Goal: Task Accomplishment & Management: Manage account settings

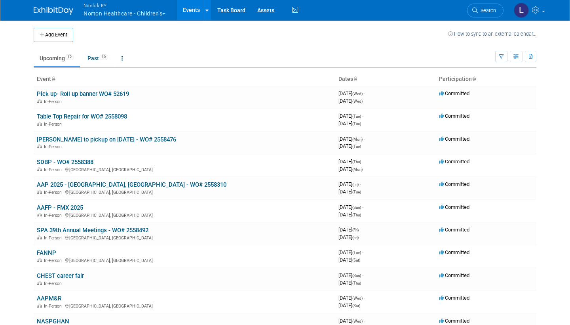
click at [96, 57] on link "Past 19" at bounding box center [98, 58] width 32 height 15
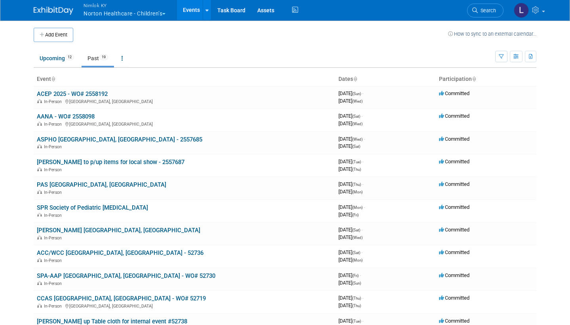
click at [74, 93] on link "ACEP 2025 - WO# 2558192" at bounding box center [72, 93] width 71 height 7
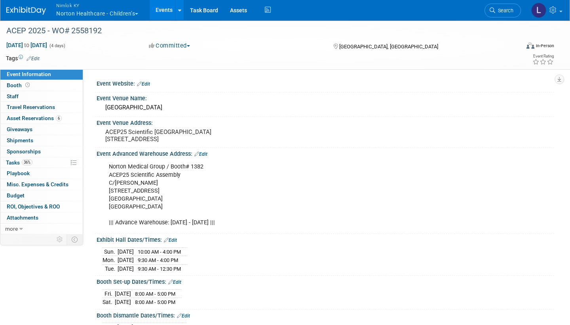
click at [48, 118] on span "Asset Reservations 6" at bounding box center [34, 118] width 55 height 6
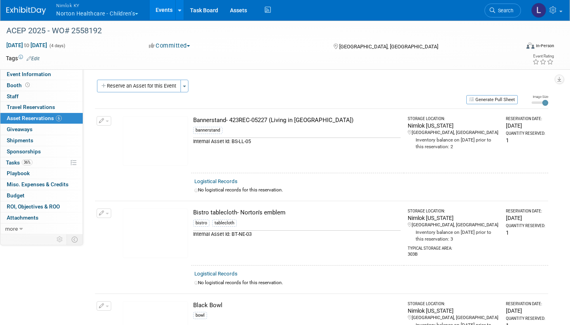
drag, startPoint x: 0, startPoint y: 0, endPoint x: 226, endPoint y: 179, distance: 288.0
click at [226, 179] on link "Logistical Records" at bounding box center [215, 181] width 43 height 6
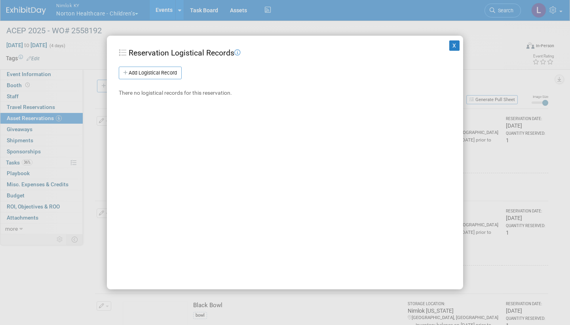
click at [171, 74] on link "Add Logistical Record" at bounding box center [150, 72] width 63 height 13
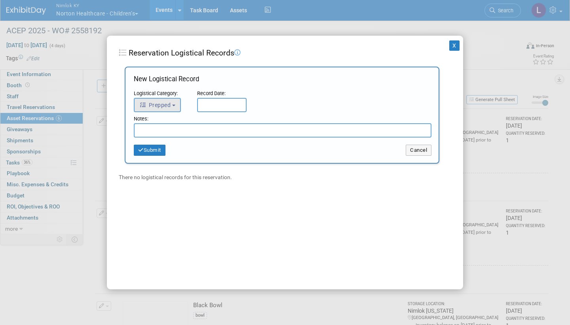
drag, startPoint x: 171, startPoint y: 74, endPoint x: 175, endPoint y: 102, distance: 28.5
click at [175, 102] on button "Prepped" at bounding box center [157, 105] width 47 height 14
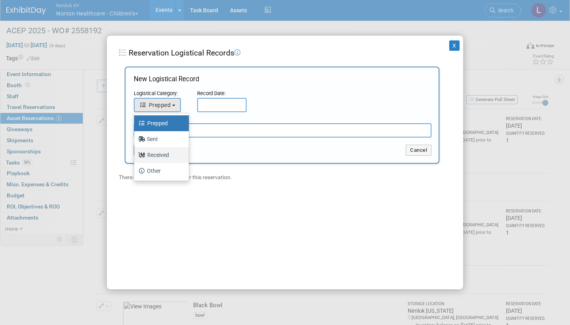
drag, startPoint x: 175, startPoint y: 102, endPoint x: 160, endPoint y: 156, distance: 56.5
click at [160, 156] on label "Received" at bounding box center [159, 154] width 43 height 13
click at [135, 156] on input "Received" at bounding box center [132, 153] width 5 height 5
select select "3"
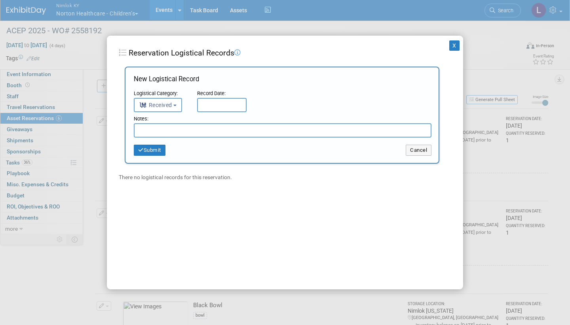
drag, startPoint x: 160, startPoint y: 156, endPoint x: 224, endPoint y: 103, distance: 83.5
click at [224, 103] on input "text" at bounding box center [221, 105] width 49 height 14
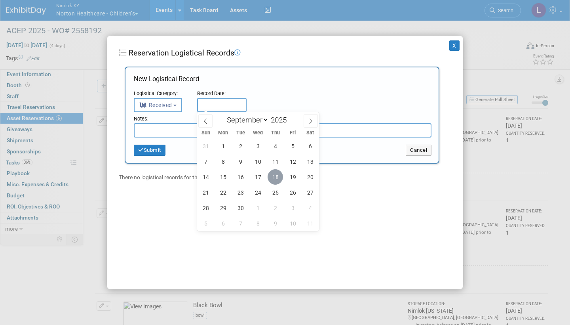
click at [275, 175] on span "18" at bounding box center [275, 176] width 15 height 15
type input "Sep 18, 2025"
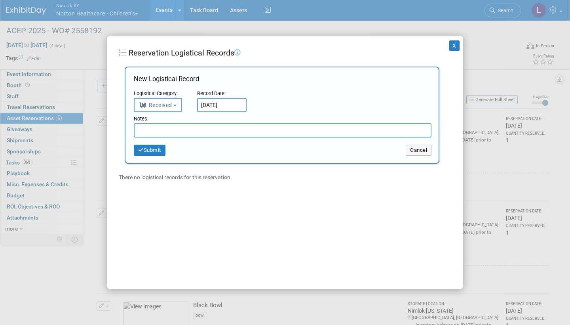
drag, startPoint x: 275, startPoint y: 175, endPoint x: 226, endPoint y: 135, distance: 63.6
click at [226, 135] on div "Add Logistical Record New Logistical Record Logistical Category: <i class="fas …" at bounding box center [282, 123] width 327 height 115
click at [226, 135] on input "text" at bounding box center [283, 130] width 298 height 14
drag, startPoint x: 226, startPoint y: 135, endPoint x: 109, endPoint y: 125, distance: 117.2
click at [109, 125] on div "X Reservation Logistical Records Add Logistical Record New Logistical Record Lo…" at bounding box center [285, 162] width 356 height 253
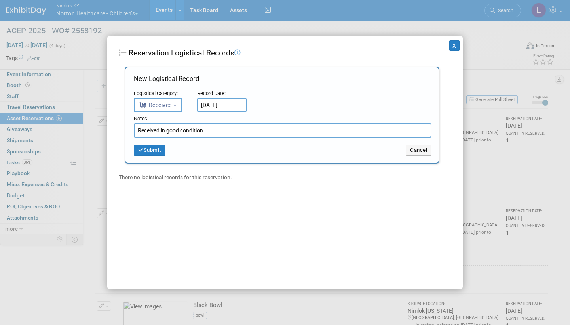
type input "Received in good condition"
drag, startPoint x: 109, startPoint y: 125, endPoint x: 154, endPoint y: 147, distance: 50.5
click at [154, 147] on button "Submit" at bounding box center [150, 149] width 32 height 11
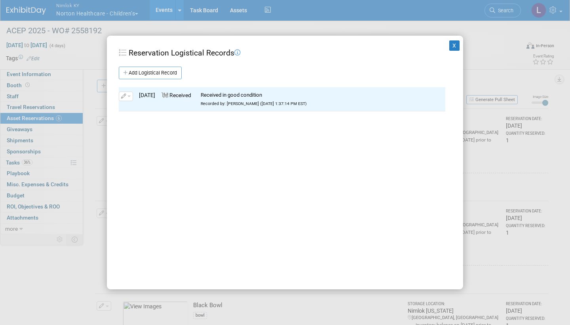
click at [458, 43] on button "X" at bounding box center [454, 45] width 10 height 10
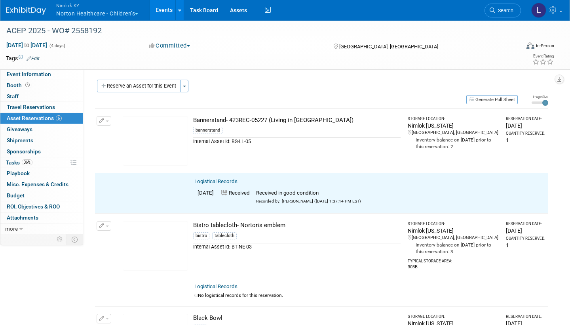
click at [106, 118] on button "button" at bounding box center [104, 120] width 15 height 9
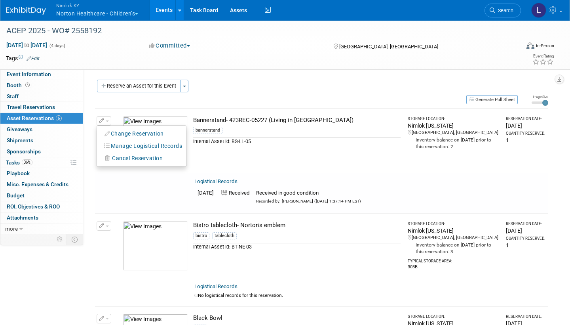
click at [123, 130] on button "Change Reservation" at bounding box center [134, 133] width 67 height 11
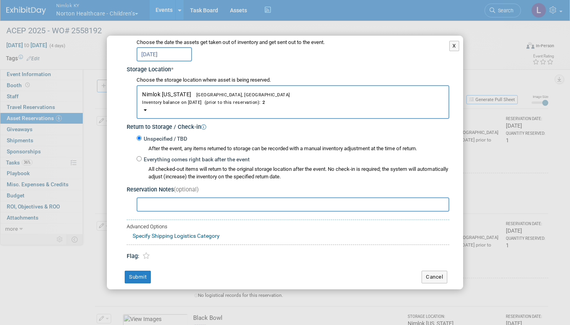
scroll to position [108, 0]
click at [139, 156] on input "Everything comes right back after the event" at bounding box center [139, 158] width 5 height 5
radio input "true"
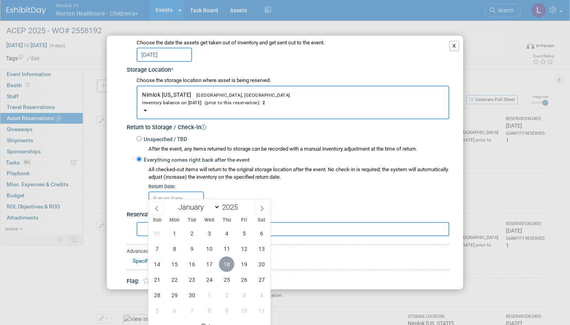
drag, startPoint x: 202, startPoint y: 180, endPoint x: 228, endPoint y: 260, distance: 84.1
click at [228, 260] on span "18" at bounding box center [226, 263] width 15 height 15
type input "Sep 18, 2025"
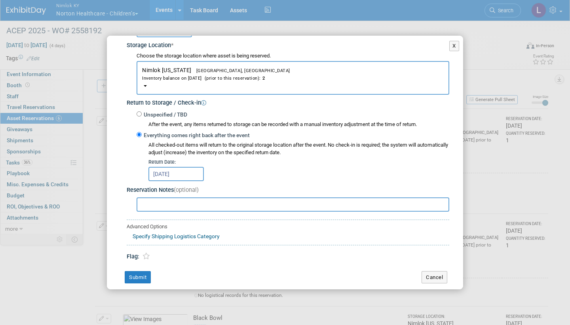
scroll to position [132, 0]
drag, startPoint x: 228, startPoint y: 260, endPoint x: 137, endPoint y: 268, distance: 92.2
click at [137, 271] on button "Submit" at bounding box center [138, 277] width 26 height 13
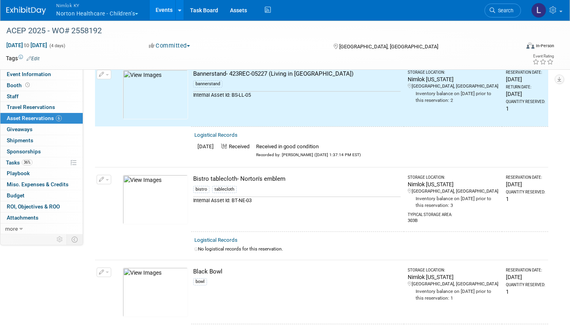
scroll to position [53, 0]
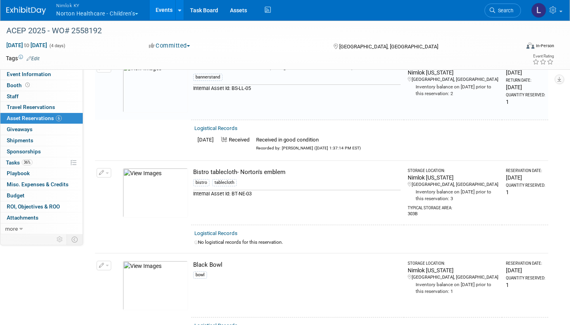
click at [224, 230] on link "Logistical Records" at bounding box center [215, 233] width 43 height 6
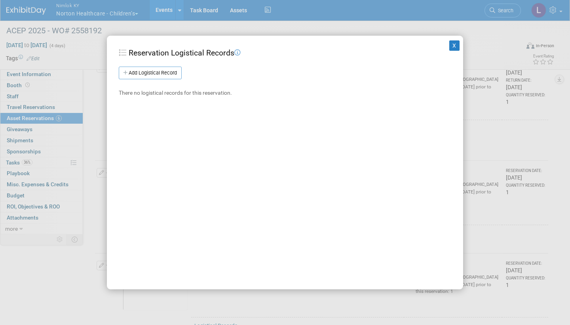
click at [166, 71] on link "Add Logistical Record" at bounding box center [150, 72] width 63 height 13
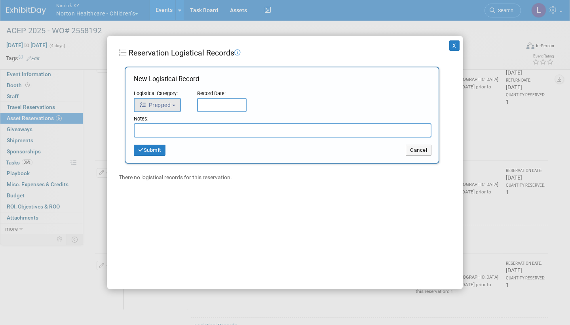
drag, startPoint x: 166, startPoint y: 71, endPoint x: 172, endPoint y: 101, distance: 30.3
click at [172, 101] on button "Prepped" at bounding box center [157, 105] width 47 height 14
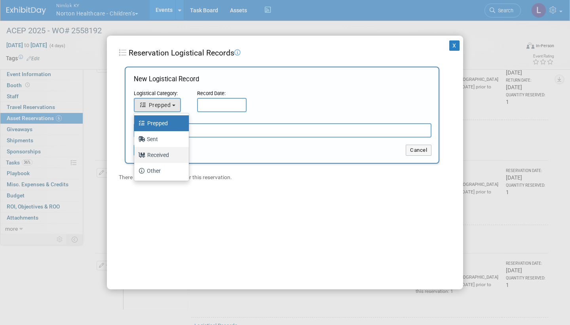
drag, startPoint x: 172, startPoint y: 101, endPoint x: 168, endPoint y: 150, distance: 49.6
click at [168, 150] on label "Received" at bounding box center [159, 154] width 43 height 13
click at [135, 151] on input "Received" at bounding box center [132, 153] width 5 height 5
select select "3"
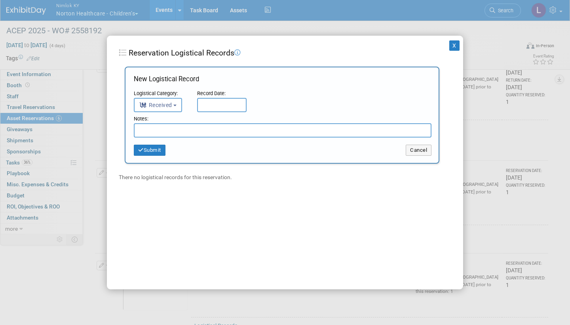
click at [215, 100] on input "text" at bounding box center [221, 105] width 49 height 14
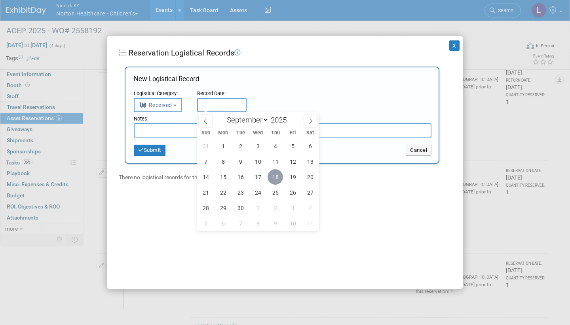
click at [277, 174] on span "18" at bounding box center [275, 176] width 15 height 15
type input "Sep 18, 2025"
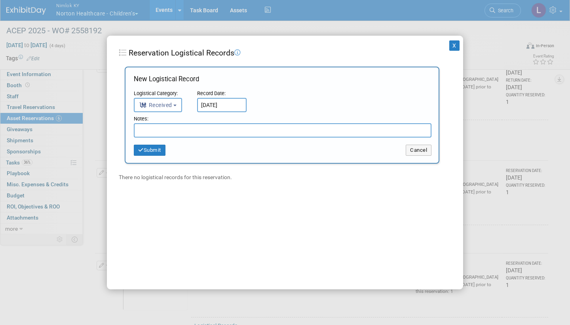
click at [213, 127] on input "text" at bounding box center [283, 130] width 298 height 14
paste input "Received in good condition"
type input "Received in good condition"
click at [165, 147] on button "Submit" at bounding box center [150, 149] width 32 height 11
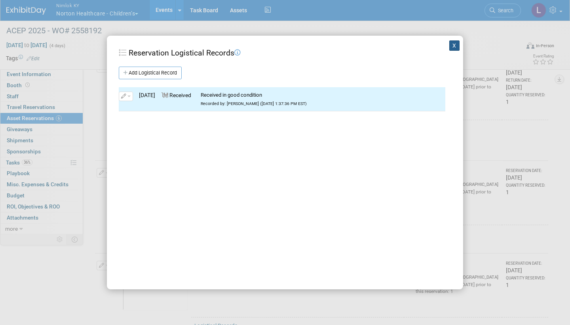
drag, startPoint x: 165, startPoint y: 147, endPoint x: 454, endPoint y: 47, distance: 305.1
click at [454, 47] on button "X" at bounding box center [454, 45] width 10 height 10
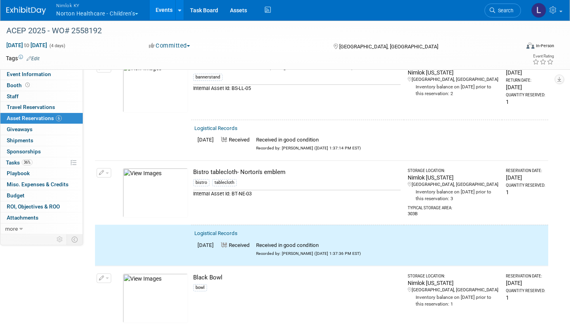
click at [106, 169] on button "button" at bounding box center [104, 172] width 15 height 9
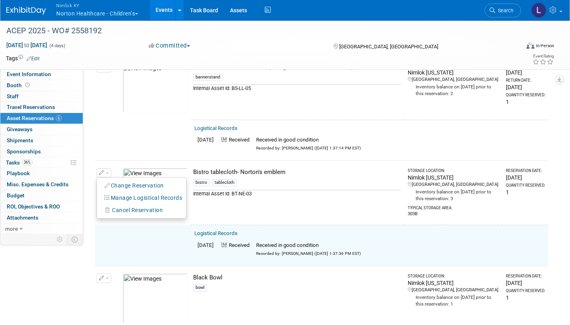
click at [145, 182] on button "Change Reservation" at bounding box center [134, 185] width 67 height 11
select select "8"
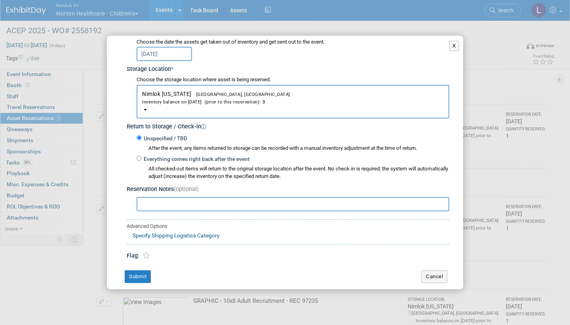
scroll to position [108, 0]
click at [142, 156] on label "Everything comes right back after the event" at bounding box center [196, 160] width 108 height 8
click at [141, 156] on input "Everything comes right back after the event" at bounding box center [139, 158] width 5 height 5
radio input "true"
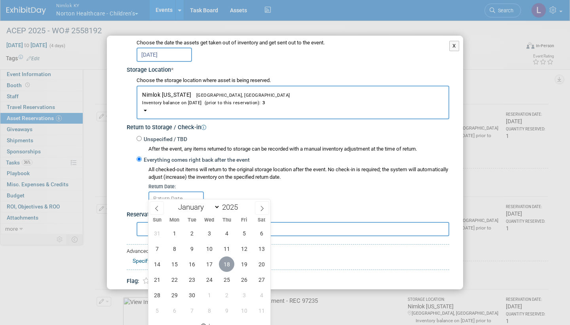
click at [230, 264] on span "18" at bounding box center [226, 263] width 15 height 15
type input "Sep 18, 2025"
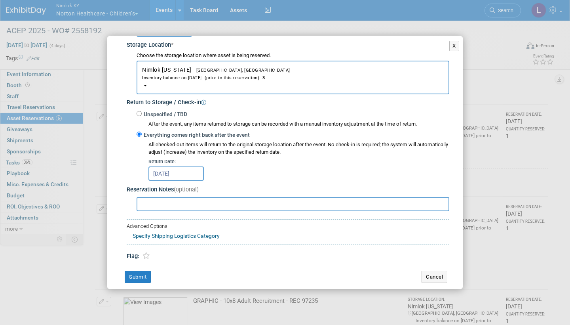
scroll to position [132, 0]
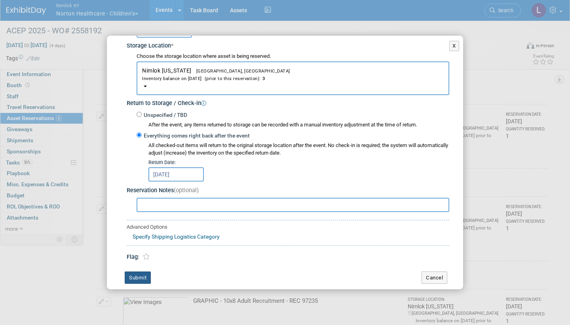
drag, startPoint x: 230, startPoint y: 264, endPoint x: 146, endPoint y: 267, distance: 84.4
click at [146, 271] on button "Submit" at bounding box center [138, 277] width 26 height 13
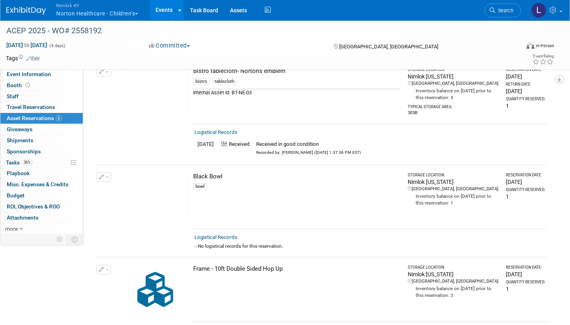
scroll to position [159, 0]
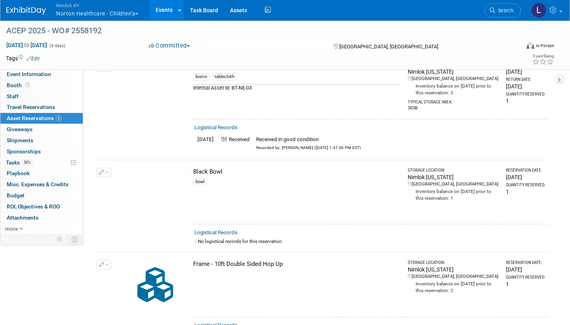
click at [103, 170] on icon "button" at bounding box center [102, 172] width 6 height 5
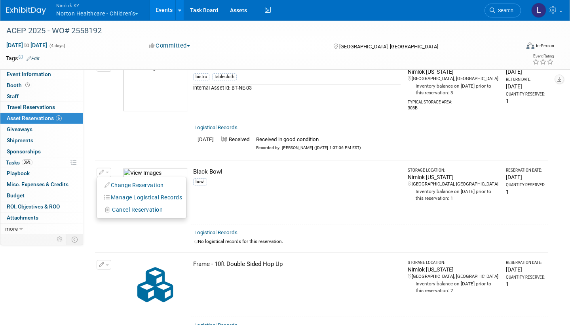
click at [122, 207] on span "Cancel Reservation" at bounding box center [137, 209] width 51 height 6
click at [194, 212] on link "Yes" at bounding box center [195, 216] width 23 height 13
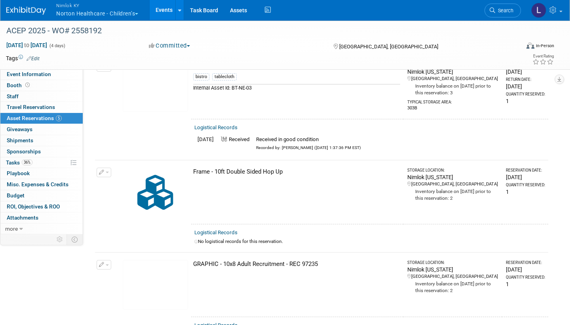
drag, startPoint x: 194, startPoint y: 212, endPoint x: 219, endPoint y: 169, distance: 49.8
click at [219, 169] on div "Frame - 10ft Double Sided Hop Up" at bounding box center [296, 171] width 207 height 8
click at [220, 232] on link "Logistical Records" at bounding box center [215, 232] width 43 height 6
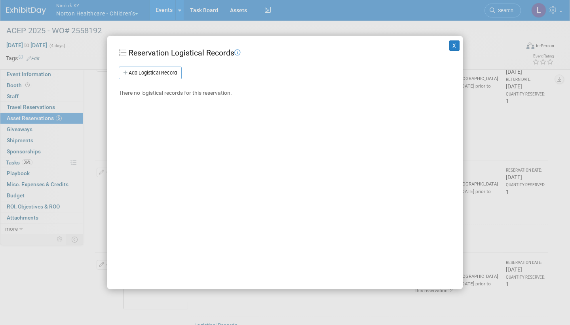
click at [173, 78] on link "Add Logistical Record" at bounding box center [150, 72] width 63 height 13
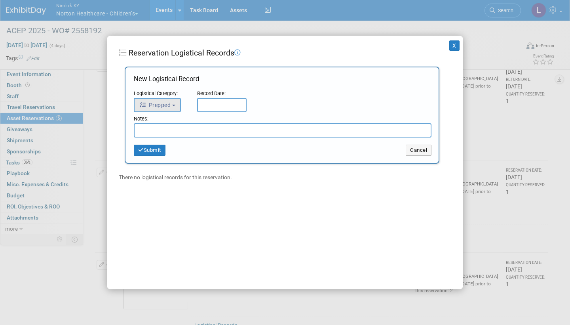
drag, startPoint x: 173, startPoint y: 78, endPoint x: 175, endPoint y: 104, distance: 26.2
click at [175, 104] on b "button" at bounding box center [173, 105] width 3 height 2
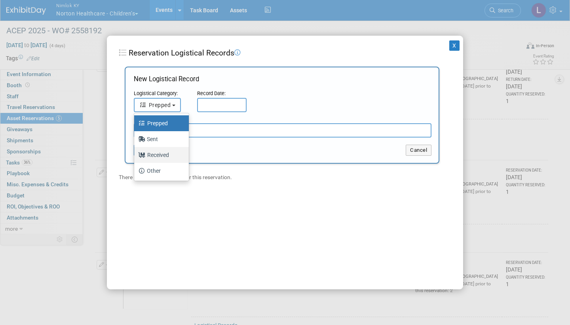
click at [169, 150] on label "Received" at bounding box center [159, 154] width 43 height 13
click at [135, 151] on input "Received" at bounding box center [132, 153] width 5 height 5
select select "3"
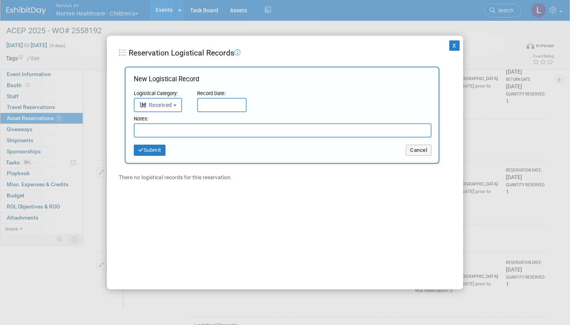
click at [212, 106] on input "text" at bounding box center [221, 105] width 49 height 14
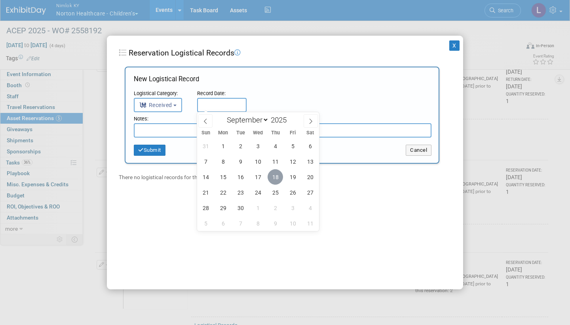
drag, startPoint x: 169, startPoint y: 150, endPoint x: 269, endPoint y: 177, distance: 104.0
click at [269, 177] on span "18" at bounding box center [275, 176] width 15 height 15
type input "Sep 18, 2025"
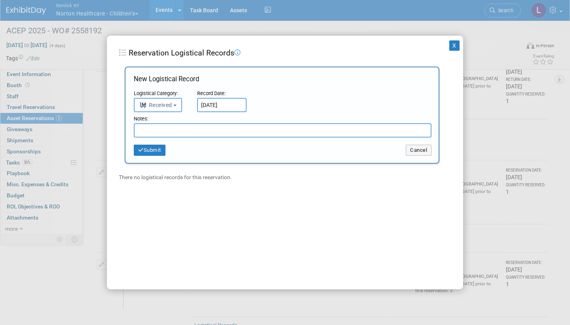
click at [199, 125] on input "text" at bounding box center [283, 130] width 298 height 14
paste input "Received in good condition"
type input "Received in good condition"
click at [157, 146] on button "Submit" at bounding box center [150, 149] width 32 height 11
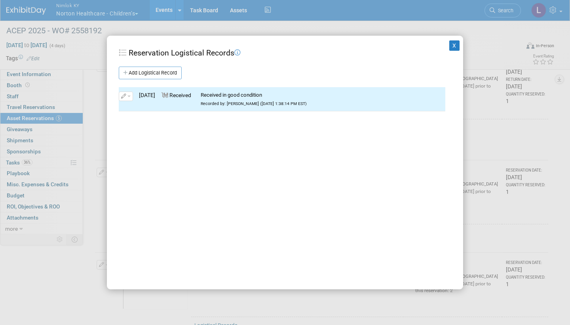
click at [454, 46] on button "X" at bounding box center [454, 45] width 10 height 10
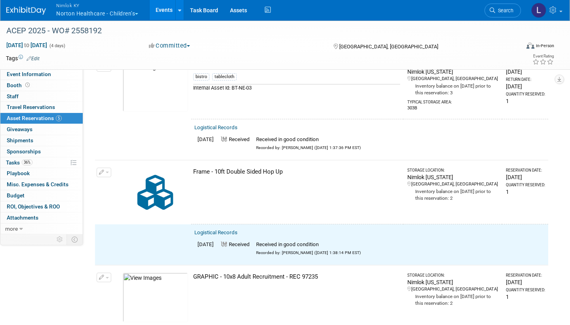
click at [107, 171] on span "button" at bounding box center [107, 172] width 3 height 2
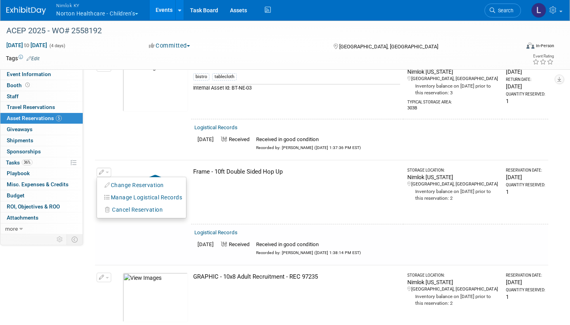
click at [143, 182] on button "Change Reservation" at bounding box center [134, 185] width 67 height 11
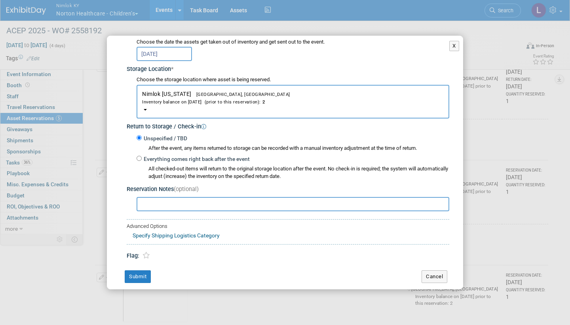
scroll to position [108, 0]
drag, startPoint x: 201, startPoint y: 232, endPoint x: 141, endPoint y: 156, distance: 97.7
click at [141, 156] on input "Everything comes right back after the event" at bounding box center [139, 158] width 5 height 5
radio input "true"
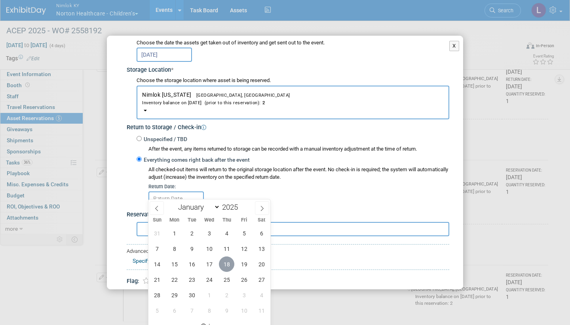
click at [228, 262] on span "18" at bounding box center [226, 263] width 15 height 15
type input "Sep 18, 2025"
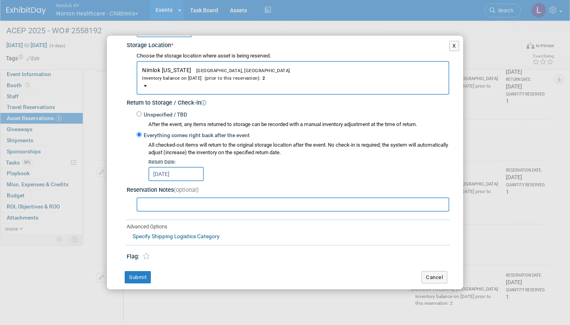
scroll to position [132, 0]
click at [140, 271] on button "Submit" at bounding box center [138, 277] width 26 height 13
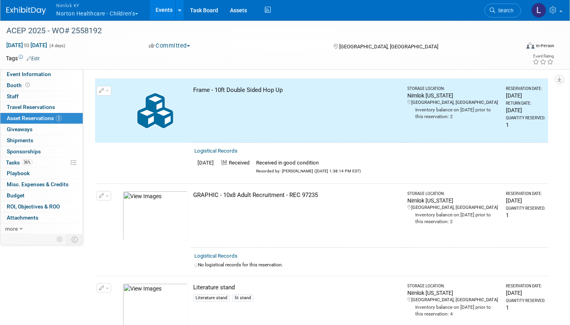
scroll to position [251, 0]
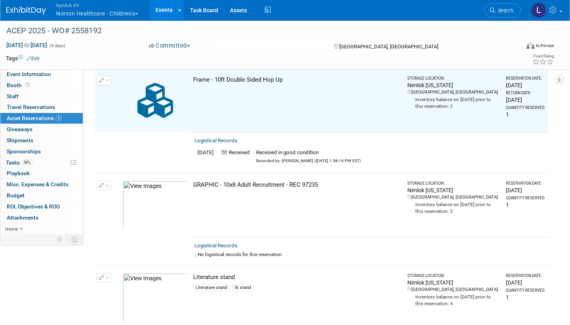
click at [226, 237] on td "Logistical Records No logistical records for this reservation." at bounding box center [369, 251] width 357 height 28
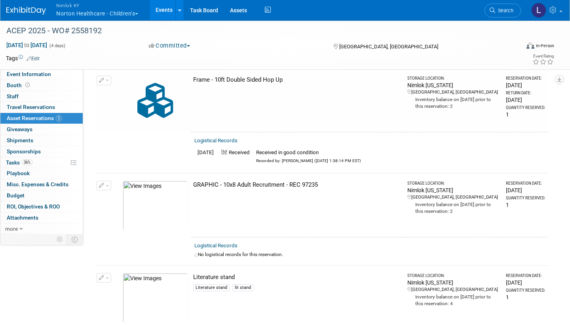
click at [226, 237] on td "Logistical Records No logistical records for this reservation." at bounding box center [369, 251] width 357 height 28
drag, startPoint x: 140, startPoint y: 268, endPoint x: 226, endPoint y: 243, distance: 89.6
click at [226, 243] on link "Logistical Records" at bounding box center [215, 245] width 43 height 6
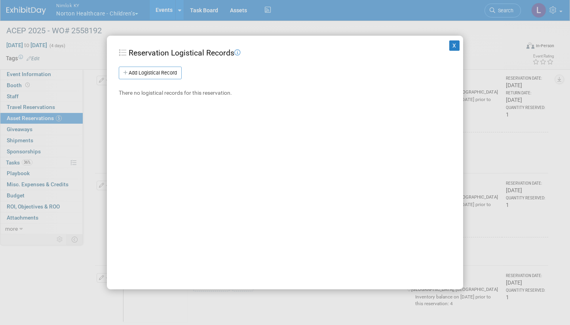
click at [163, 68] on link "Add Logistical Record" at bounding box center [150, 72] width 63 height 13
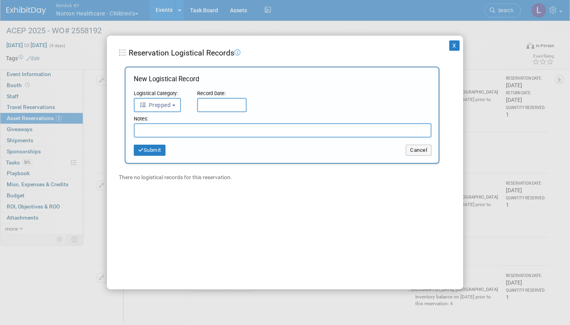
click at [169, 104] on span "Prepped" at bounding box center [154, 105] width 31 height 6
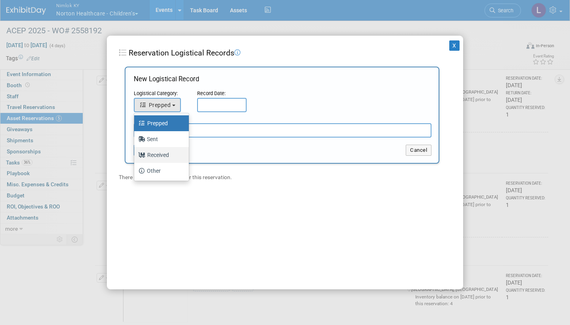
click at [163, 152] on label "Received" at bounding box center [159, 154] width 43 height 13
click at [135, 152] on input "Received" at bounding box center [132, 153] width 5 height 5
select select "3"
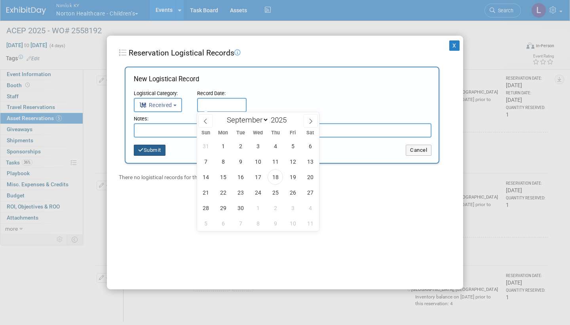
click at [220, 101] on input "text" at bounding box center [221, 105] width 49 height 14
click at [274, 173] on span "18" at bounding box center [275, 176] width 15 height 15
type input "Sep 18, 2025"
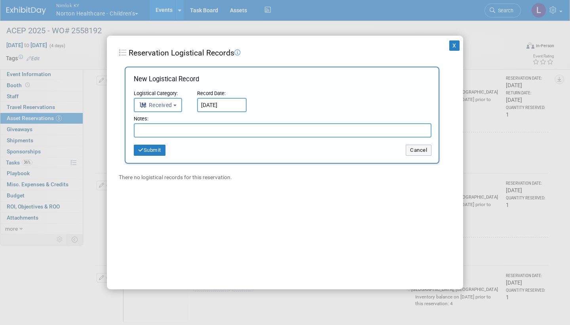
click at [208, 126] on input "text" at bounding box center [283, 130] width 298 height 14
paste input "Received in good condition"
type input "Received in good condition"
click at [157, 147] on button "Submit" at bounding box center [150, 149] width 32 height 11
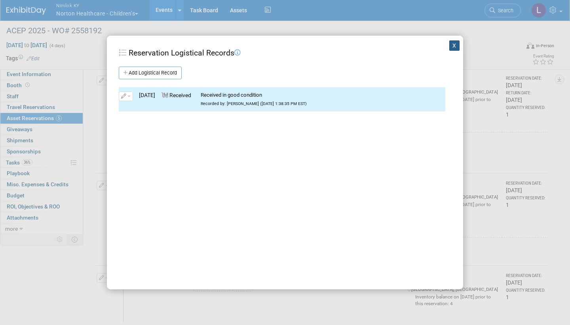
click at [458, 43] on button "X" at bounding box center [454, 45] width 10 height 10
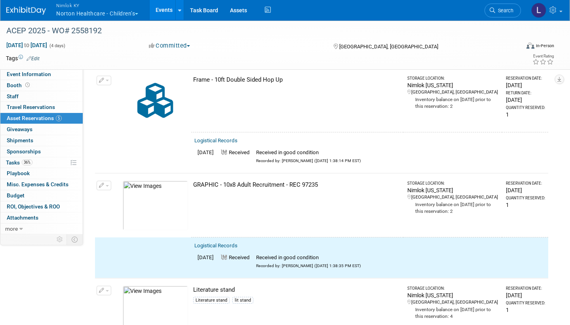
drag, startPoint x: 458, startPoint y: 43, endPoint x: 106, endPoint y: 181, distance: 377.9
click at [106, 185] on span "button" at bounding box center [107, 186] width 3 height 2
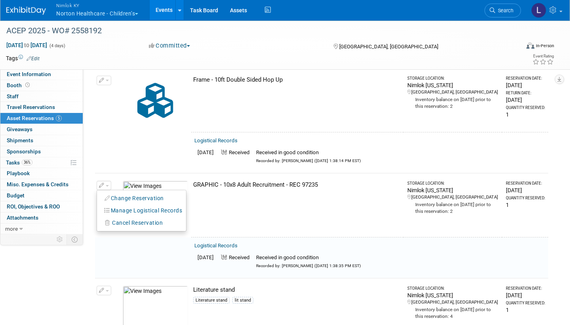
click at [133, 194] on button "Change Reservation" at bounding box center [134, 198] width 67 height 11
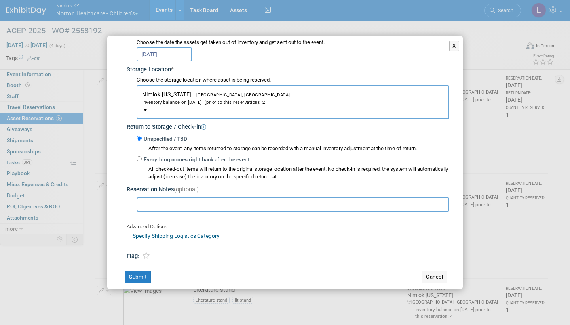
scroll to position [108, 0]
click at [141, 156] on input "Everything comes right back after the event" at bounding box center [139, 158] width 5 height 5
radio input "true"
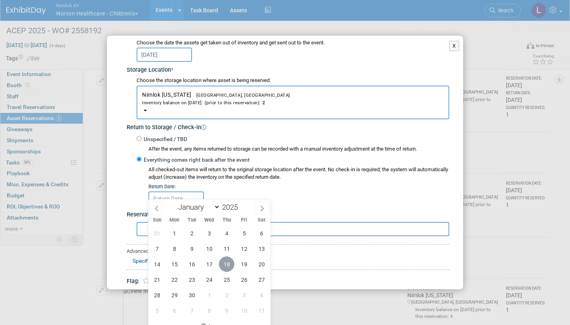
drag, startPoint x: 179, startPoint y: 224, endPoint x: 229, endPoint y: 265, distance: 64.7
click at [229, 265] on span "18" at bounding box center [226, 263] width 15 height 15
type input "Sep 18, 2025"
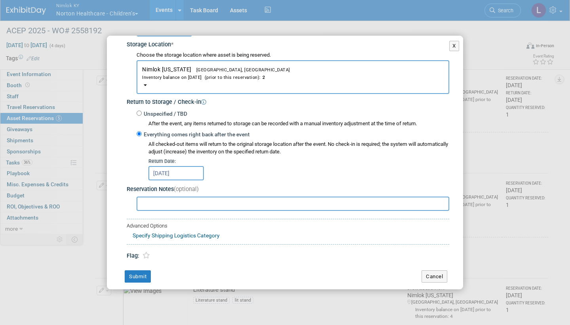
scroll to position [132, 0]
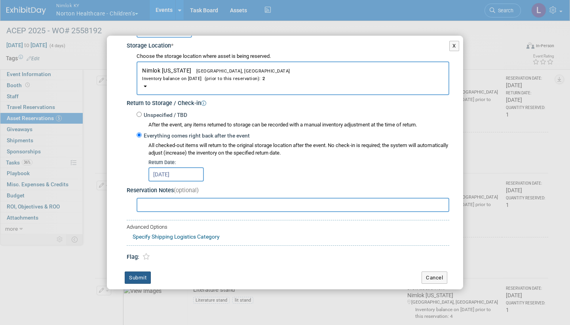
drag, startPoint x: 229, startPoint y: 265, endPoint x: 143, endPoint y: 270, distance: 86.0
click at [143, 271] on button "Submit" at bounding box center [138, 277] width 26 height 13
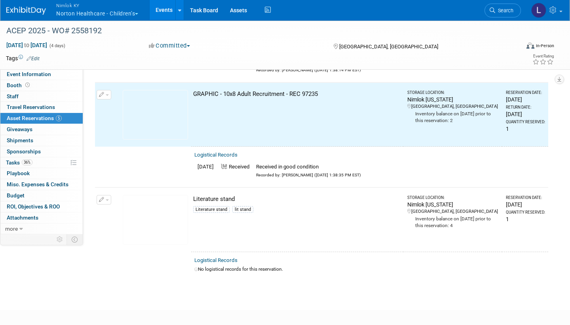
scroll to position [343, 0]
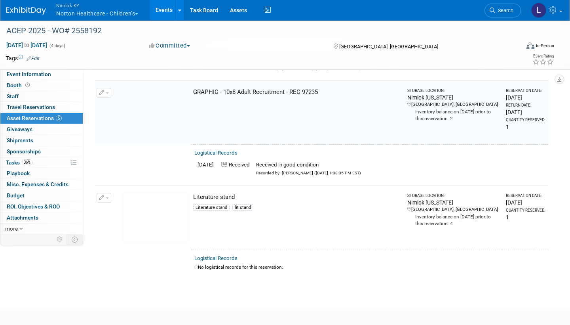
click at [230, 255] on link "Logistical Records" at bounding box center [215, 258] width 43 height 6
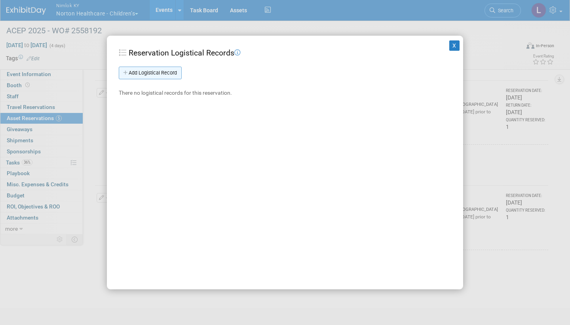
drag, startPoint x: 253, startPoint y: 264, endPoint x: 170, endPoint y: 72, distance: 209.6
click at [170, 72] on link "Add Logistical Record" at bounding box center [150, 72] width 63 height 13
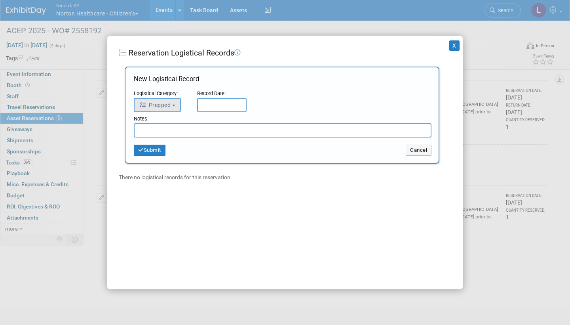
drag, startPoint x: 170, startPoint y: 72, endPoint x: 175, endPoint y: 101, distance: 30.1
click at [175, 101] on button "Prepped" at bounding box center [157, 105] width 47 height 14
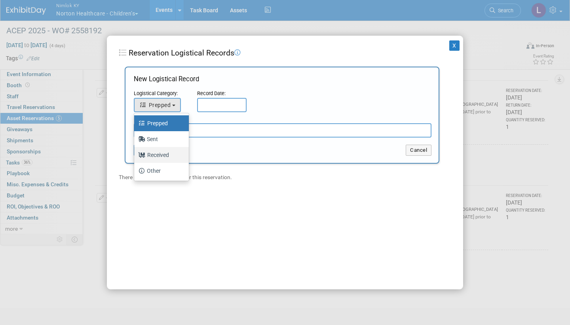
drag, startPoint x: 175, startPoint y: 101, endPoint x: 163, endPoint y: 147, distance: 47.5
click at [163, 147] on link "Received" at bounding box center [161, 155] width 55 height 16
click at [162, 155] on label "Received" at bounding box center [159, 154] width 43 height 13
click at [135, 155] on input "Received" at bounding box center [132, 153] width 5 height 5
select select "3"
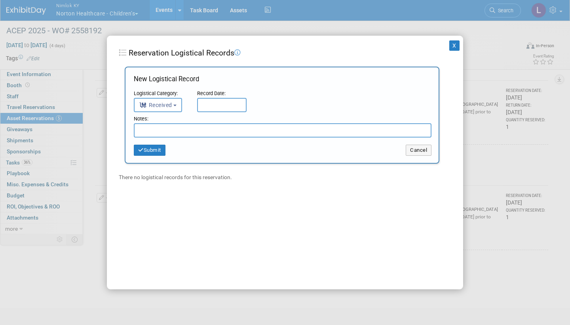
click at [211, 101] on input "text" at bounding box center [221, 105] width 49 height 14
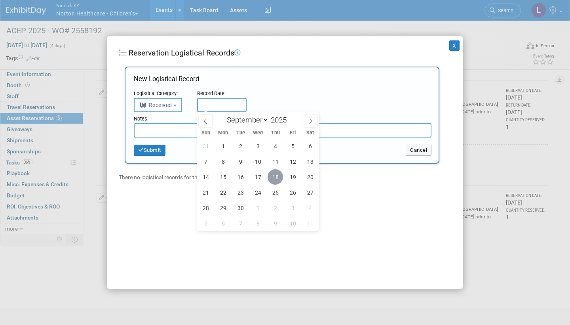
drag, startPoint x: 162, startPoint y: 155, endPoint x: 274, endPoint y: 177, distance: 114.0
click at [274, 177] on span "18" at bounding box center [275, 176] width 15 height 15
type input "Sep 18, 2025"
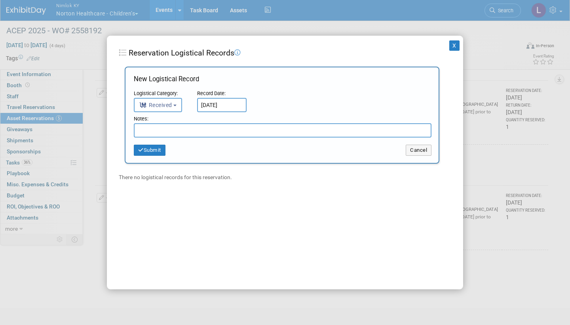
drag, startPoint x: 274, startPoint y: 177, endPoint x: 206, endPoint y: 129, distance: 83.3
click at [206, 129] on input "text" at bounding box center [283, 130] width 298 height 14
paste input "Received in good condition"
type input "Received in good condition"
drag, startPoint x: 206, startPoint y: 129, endPoint x: 155, endPoint y: 145, distance: 53.5
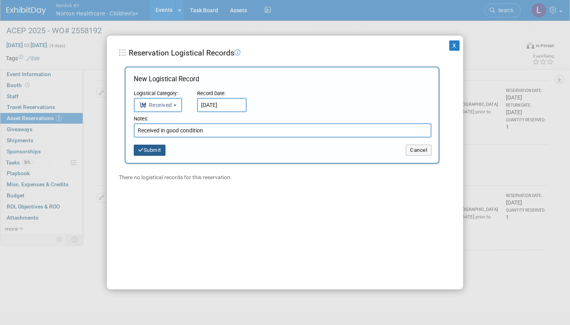
click at [155, 145] on button "Submit" at bounding box center [150, 149] width 32 height 11
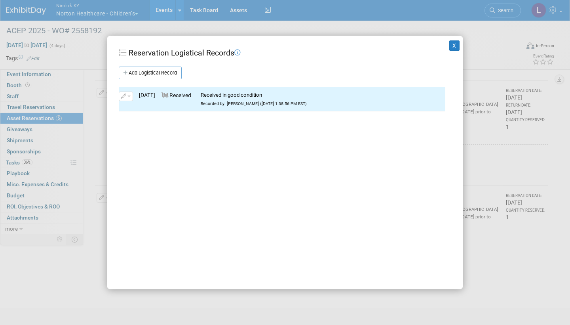
click at [453, 45] on button "X" at bounding box center [454, 45] width 10 height 10
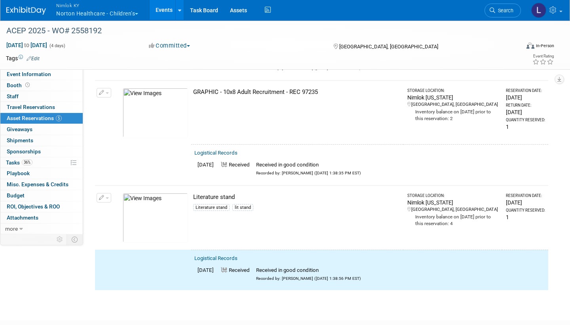
click at [106, 197] on span "button" at bounding box center [107, 198] width 3 height 2
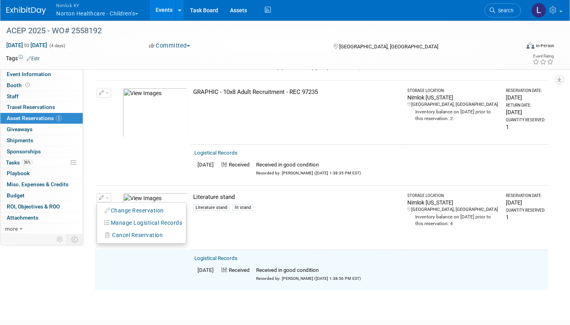
click at [116, 205] on button "Change Reservation" at bounding box center [134, 210] width 67 height 11
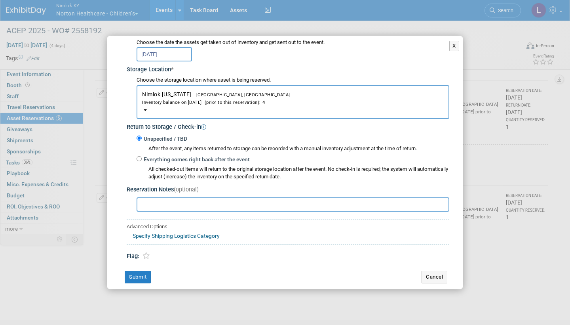
scroll to position [108, 0]
click at [141, 156] on input "Everything comes right back after the event" at bounding box center [139, 158] width 5 height 5
radio input "true"
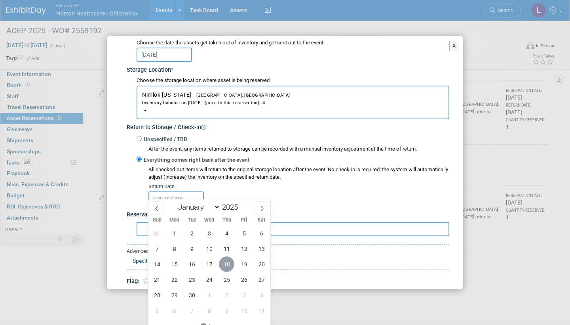
click at [228, 262] on span "18" at bounding box center [226, 263] width 15 height 15
type input "Sep 18, 2025"
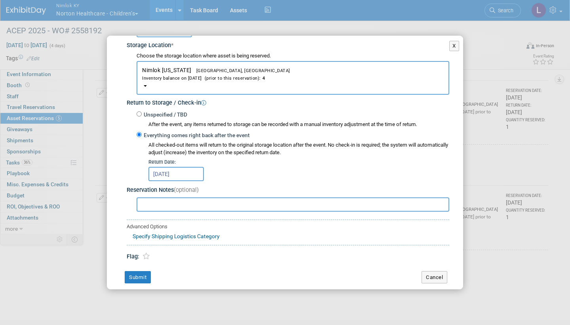
scroll to position [132, 0]
click at [141, 271] on button "Submit" at bounding box center [138, 277] width 26 height 13
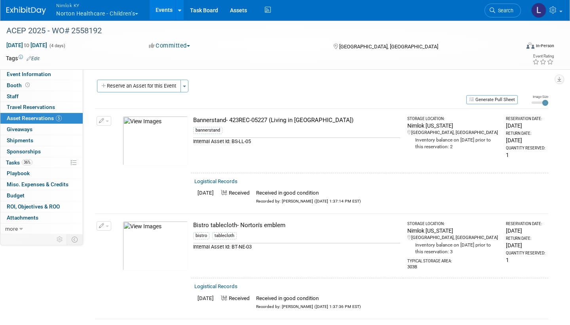
scroll to position [0, 0]
click at [239, 121] on div "Bannerstand- 423REC-05227 (Living in [GEOGRAPHIC_DATA])" at bounding box center [296, 120] width 207 height 8
click at [238, 9] on link "Assets" at bounding box center [238, 10] width 29 height 20
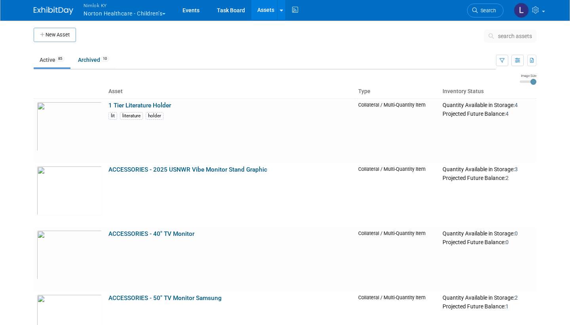
click at [504, 36] on span "search assets" at bounding box center [515, 36] width 34 height 6
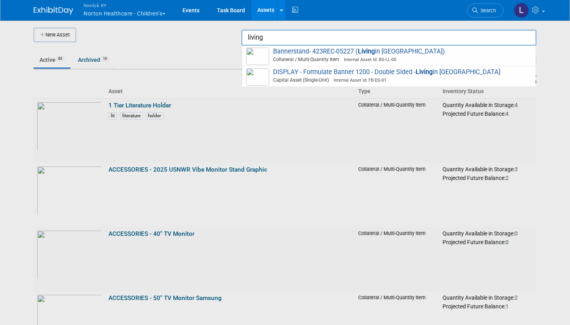
click at [323, 53] on span "Bannerstand- 423REC-05227 ( Living in Louisville) Collateral / Multi-Quantity I…" at bounding box center [388, 55] width 285 height 16
type input "Bannerstand- 423REC-05227 (Living in [GEOGRAPHIC_DATA])"
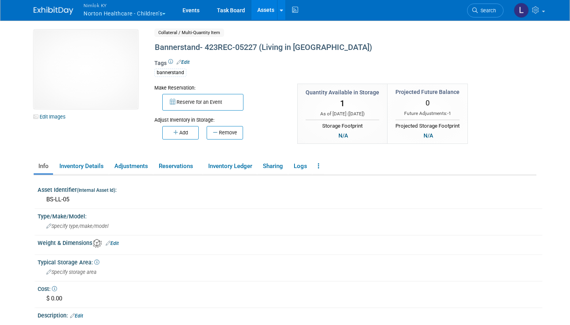
click at [337, 47] on div "Bannerstand- 423REC-05227 (Living in [GEOGRAPHIC_DATA])" at bounding box center [319, 47] width 334 height 14
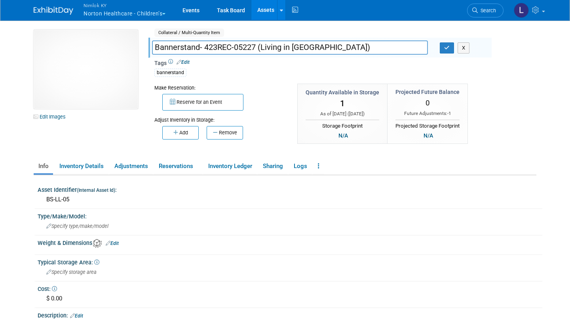
drag, startPoint x: 0, startPoint y: 0, endPoint x: 188, endPoint y: 39, distance: 192.1
click at [188, 39] on div "Bannerstand- 423REC-05227 (Living in [GEOGRAPHIC_DATA]) Bannerstand- 423REC-052…" at bounding box center [319, 48] width 343 height 20
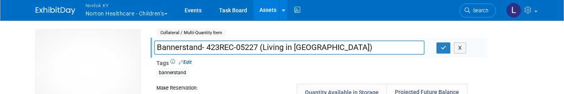
click at [447, 48] on button "button" at bounding box center [443, 47] width 14 height 11
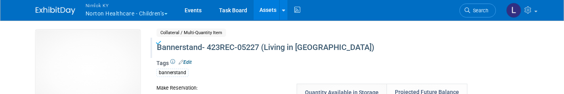
click at [274, 9] on link "Assets" at bounding box center [267, 10] width 29 height 20
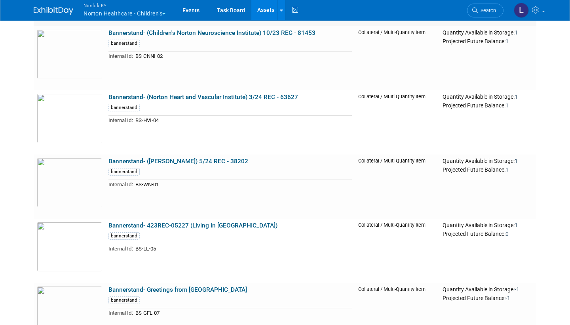
scroll to position [1227, 0]
click at [171, 93] on link "Bannerstand- 423REC-05227 (Living in [GEOGRAPHIC_DATA])" at bounding box center [192, 224] width 169 height 7
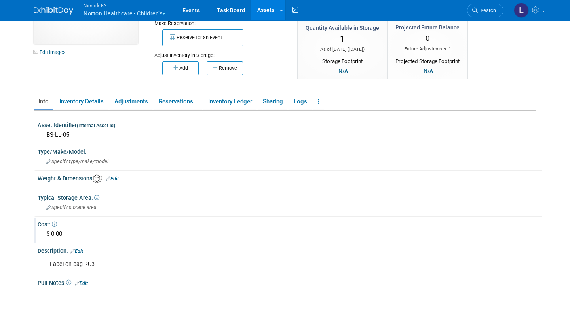
scroll to position [74, 0]
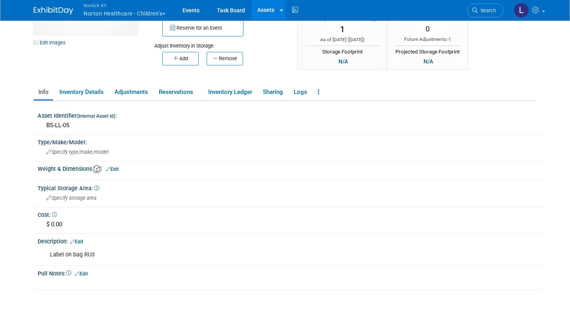
click at [82, 239] on link "Edit" at bounding box center [76, 242] width 13 height 6
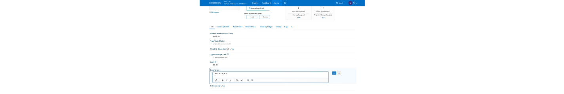
scroll to position [0, 0]
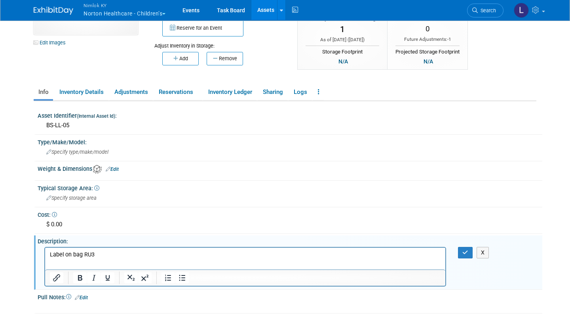
click at [109, 255] on p "Label on bag RU3" at bounding box center [245, 254] width 391 height 8
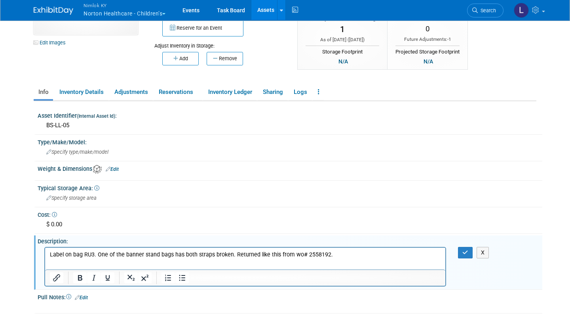
click at [465, 249] on icon "button" at bounding box center [465, 252] width 6 height 6
